Goal: Navigation & Orientation: Find specific page/section

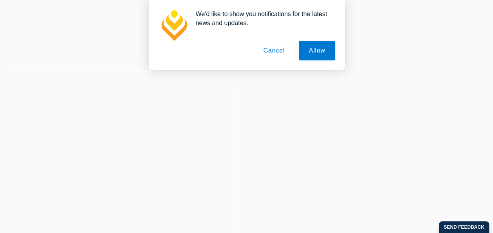
click at [272, 49] on button "Cancel" at bounding box center [274, 51] width 41 height 20
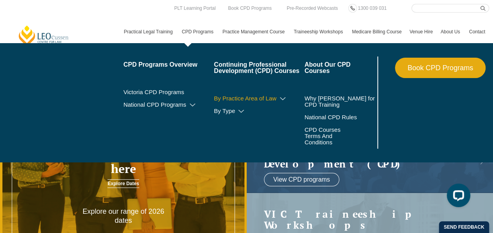
click at [283, 99] on icon at bounding box center [283, 98] width 8 height 5
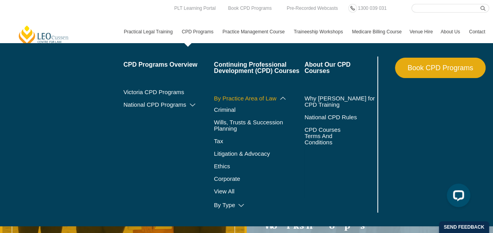
click at [283, 99] on icon at bounding box center [283, 97] width 8 height 5
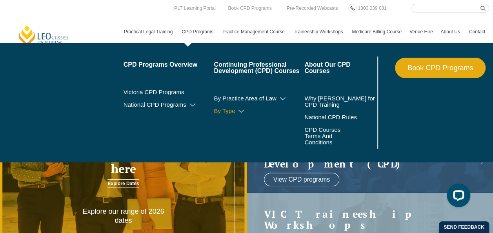
click at [239, 110] on icon at bounding box center [241, 111] width 8 height 5
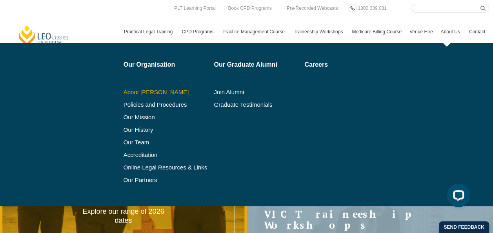
click at [157, 92] on link "About [PERSON_NAME]" at bounding box center [166, 92] width 85 height 6
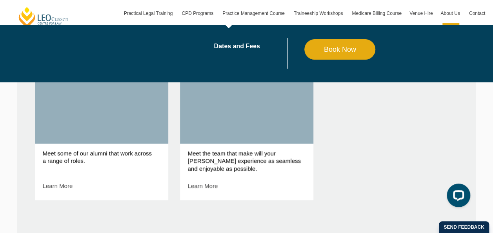
scroll to position [443, 0]
